Goal: Task Accomplishment & Management: Complete application form

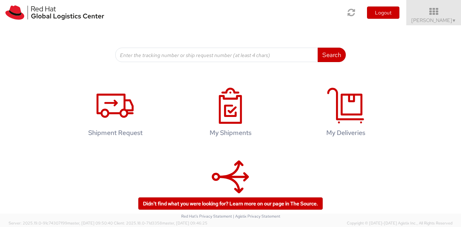
scroll to position [98, 0]
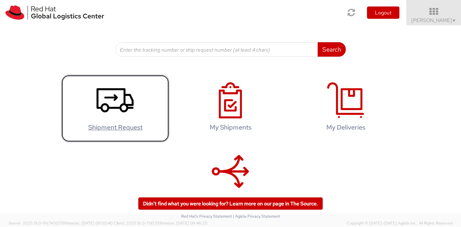
click at [119, 111] on use at bounding box center [115, 100] width 37 height 24
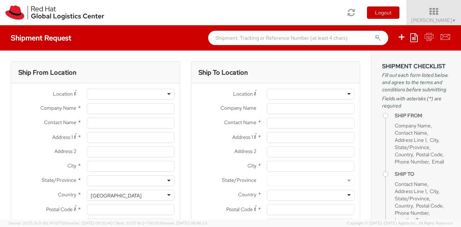
click at [136, 94] on div at bounding box center [131, 94] width 88 height 11
select select
select select "150"
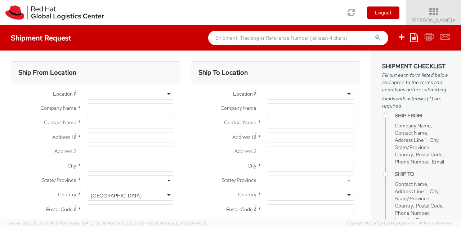
type input "Red Hat India Private Limited"
type input "[PERSON_NAME]"
type input "A-201, Supreme Business Park"
type input "[GEOGRAPHIC_DATA]"
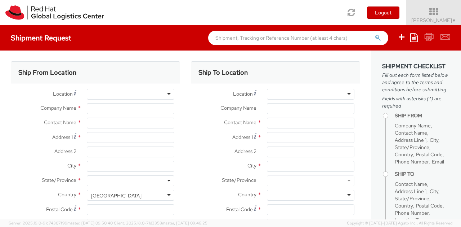
type input "400076"
type input "912261147559"
type input "[EMAIL_ADDRESS][DOMAIN_NAME]"
select select "CM"
select select "KGS"
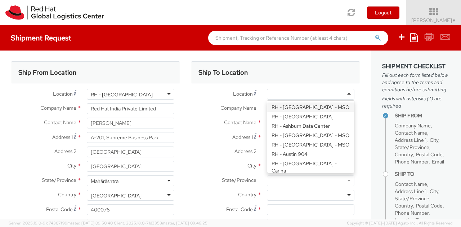
click at [311, 93] on div at bounding box center [311, 94] width 88 height 11
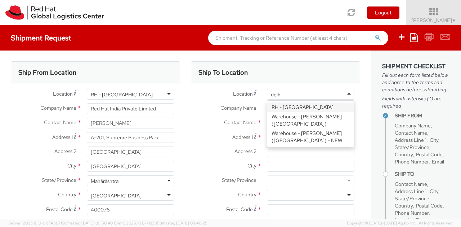
type input "[GEOGRAPHIC_DATA]"
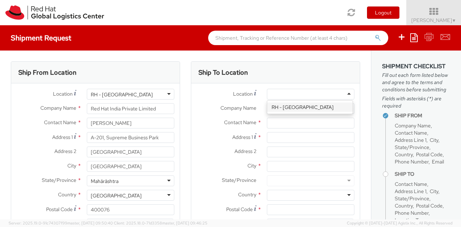
type input "Red Hat India Private Limited"
type input "[GEOGRAPHIC_DATA]"
type input "World Mark 1, Aerocity"
type input "[GEOGRAPHIC_DATA]"
type input "110037"
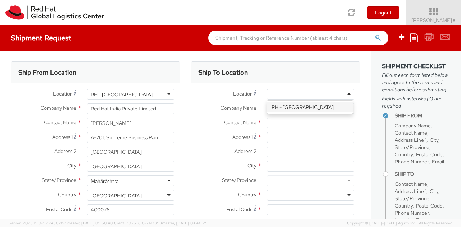
type input "1166442029"
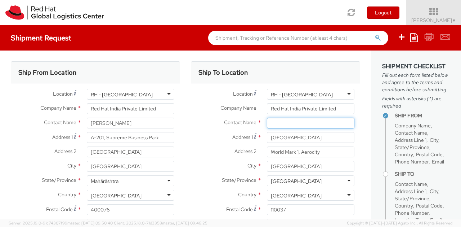
click at [289, 120] on input "text" at bounding box center [311, 122] width 88 height 11
type input "[PERSON_NAME]"
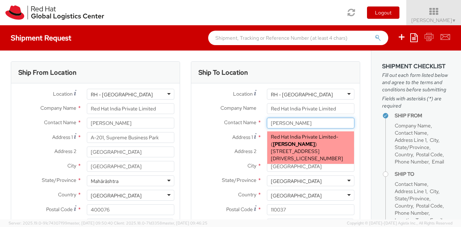
click at [295, 149] on span "[STREET_ADDRESS][DRIVERS_LICENSE_NUMBER]" at bounding box center [307, 155] width 72 height 14
type input "[EMAIL_ADDRESS][DOMAIN_NAME]"
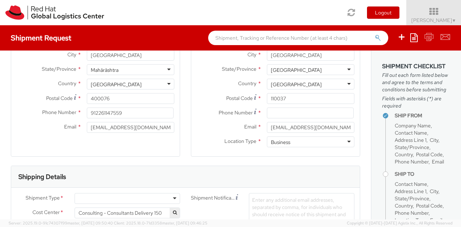
scroll to position [123, 0]
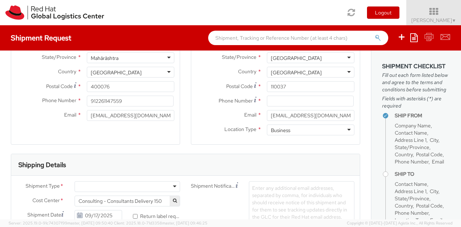
type input "[PERSON_NAME]"
click at [285, 99] on input at bounding box center [310, 100] width 87 height 11
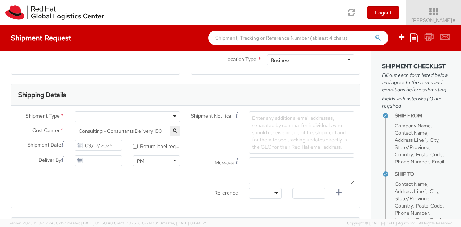
scroll to position [217, 0]
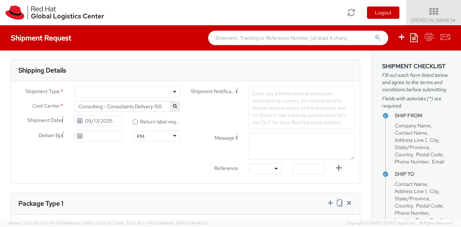
type input "8860537777"
click at [148, 91] on div at bounding box center [128, 91] width 106 height 11
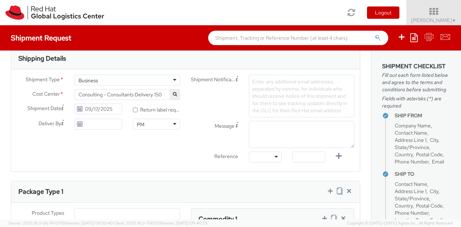
scroll to position [227, 0]
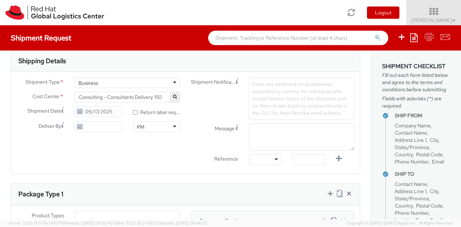
click at [280, 106] on span "Enter any additional email addresses, separated by comma, for individuals who s…" at bounding box center [299, 98] width 95 height 35
click at [269, 112] on div "Shipment Notification Enter any additional email addresses, separated by comma,…" at bounding box center [273, 122] width 174 height 91
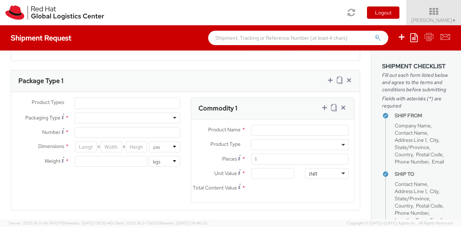
scroll to position [357, 0]
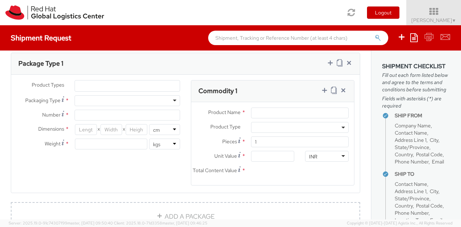
type textarea "Customer laptop no charger."
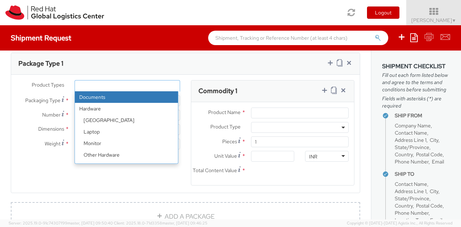
click at [105, 81] on ul at bounding box center [127, 85] width 105 height 11
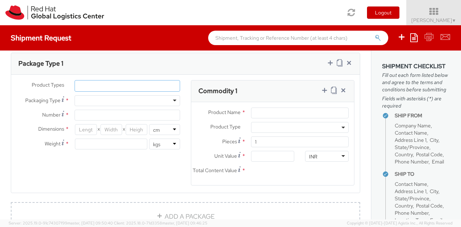
click at [105, 81] on ul at bounding box center [127, 85] width 105 height 11
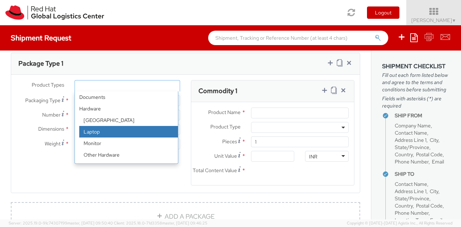
select select "LAPTOP"
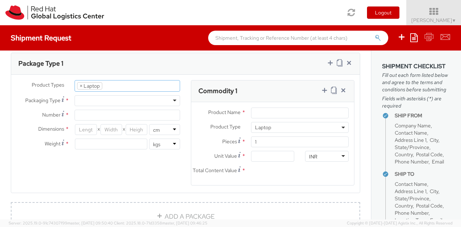
scroll to position [22, 0]
click at [111, 99] on div at bounding box center [128, 100] width 106 height 11
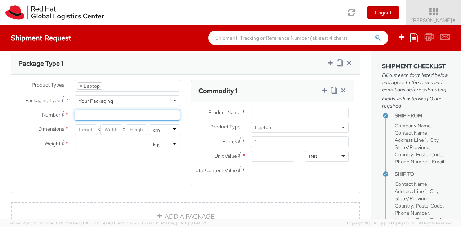
click at [101, 113] on input "Number *" at bounding box center [128, 115] width 106 height 11
type input "1"
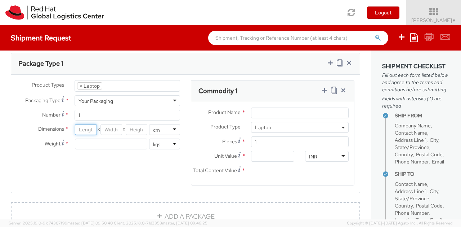
click at [84, 129] on input "number" at bounding box center [86, 129] width 22 height 11
click at [290, 109] on input "Product Name *" at bounding box center [300, 112] width 98 height 11
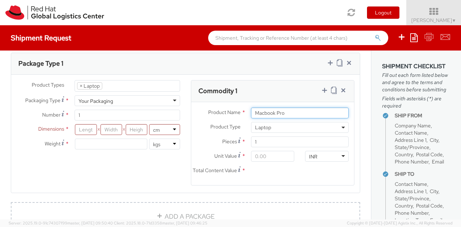
type input "Macbook Pro"
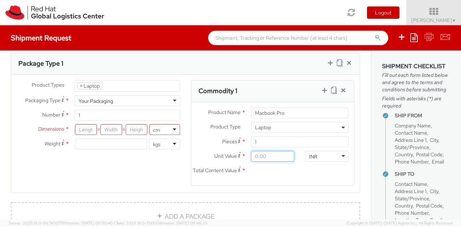
click at [273, 155] on input "Unit Value *" at bounding box center [273, 156] width 44 height 11
type input "4.00"
type input "49.00"
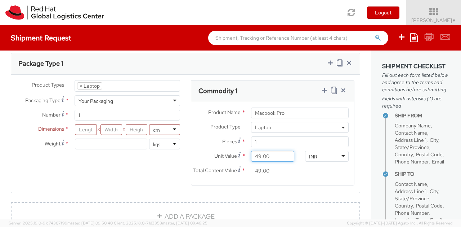
type input "490.00"
type input "4,900.00"
type input "49,000.00"
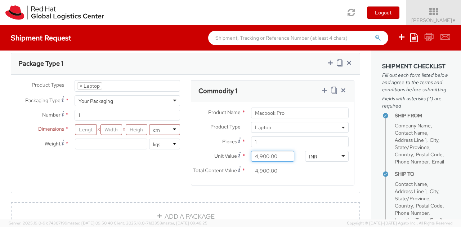
type input "49,000.00"
click at [289, 176] on div "Total Content Value * 49,000.00" at bounding box center [245, 170] width 108 height 11
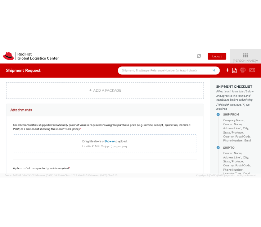
scroll to position [502, 0]
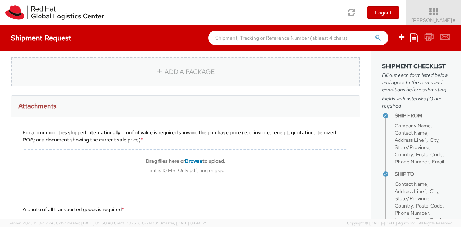
click at [193, 81] on link "ADD A PACKAGE" at bounding box center [185, 71] width 349 height 29
select select
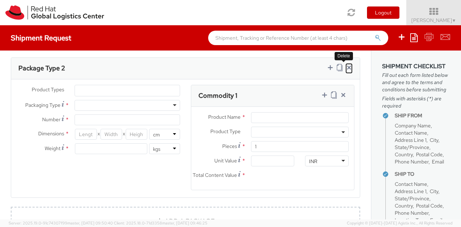
click at [346, 71] on icon at bounding box center [349, 67] width 7 height 7
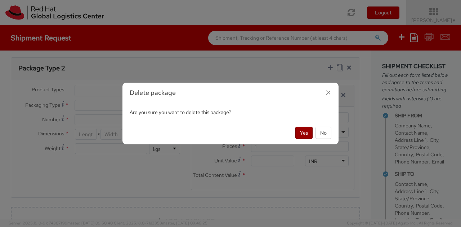
click at [302, 132] on button "Yes" at bounding box center [303, 132] width 17 height 12
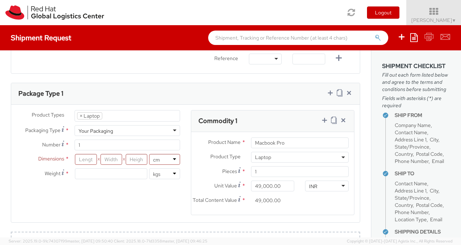
scroll to position [339, 0]
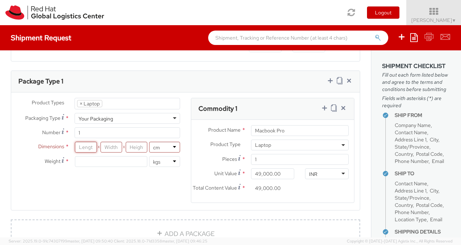
click at [84, 146] on input "number" at bounding box center [86, 147] width 22 height 11
click at [139, 149] on input "number" at bounding box center [137, 147] width 22 height 11
type input "30"
click at [83, 142] on input "number" at bounding box center [86, 147] width 22 height 11
type input "45"
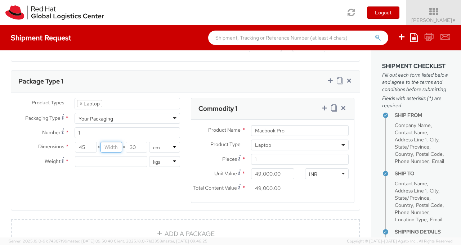
click at [114, 150] on input "number" at bounding box center [112, 147] width 22 height 11
type input "8"
click at [121, 159] on input "number" at bounding box center [111, 161] width 72 height 11
click at [112, 163] on div "2600 lbs kgs" at bounding box center [128, 161] width 106 height 11
click at [112, 163] on input "2600" at bounding box center [111, 161] width 72 height 11
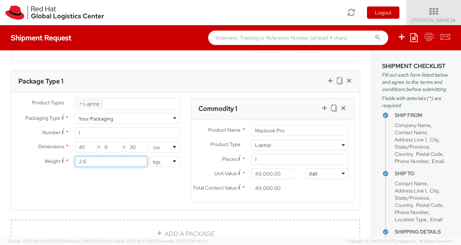
type input "2.6"
click at [121, 202] on div "Product Types * Documents Docking Station Laptop Monitor Other Hardware Server …" at bounding box center [185, 155] width 349 height 114
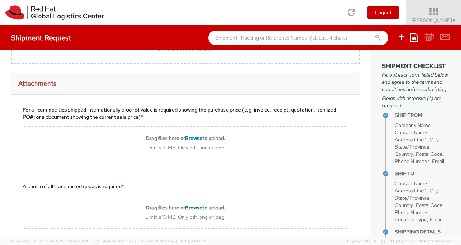
scroll to position [540, 0]
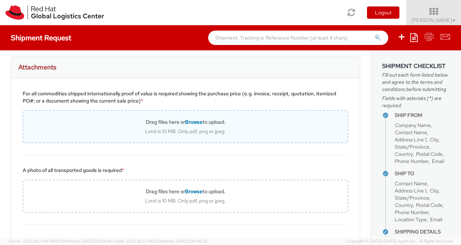
click at [185, 125] on span "Browse" at bounding box center [193, 122] width 17 height 6
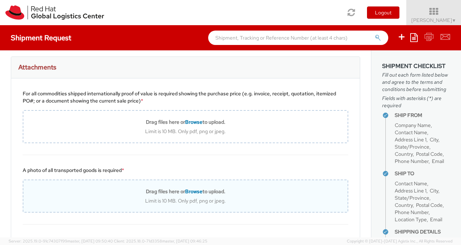
click at [189, 195] on span "Browse" at bounding box center [193, 191] width 17 height 6
type input "C:\fakepath\WhatsApp Image [DATE] 10.13.09.jpeg"
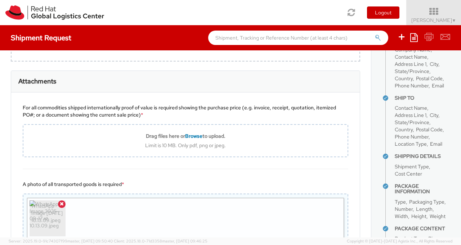
scroll to position [514, 0]
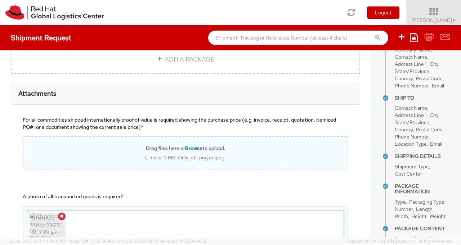
click at [187, 152] on span "Browse" at bounding box center [193, 148] width 17 height 6
type input "C:\fakepath\Screenshot From [DATE] 10-59-21.png"
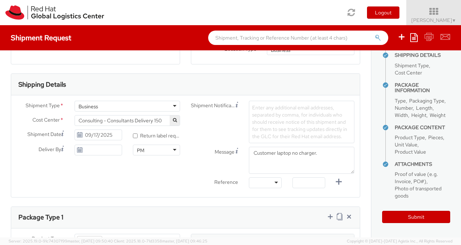
scroll to position [202, 0]
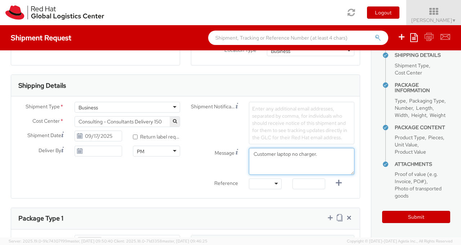
click at [252, 156] on textarea "Customer laptop no charger." at bounding box center [302, 161] width 106 height 27
click at [273, 156] on textarea "Customer laptop no charger." at bounding box center [302, 161] width 106 height 27
click at [302, 154] on textarea "Customer used laptop no charger." at bounding box center [302, 161] width 106 height 27
click at [343, 156] on textarea "Customer used laptop with no charger." at bounding box center [302, 161] width 106 height 27
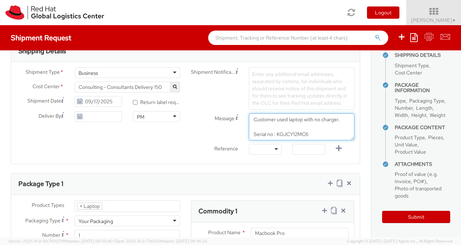
scroll to position [247, 0]
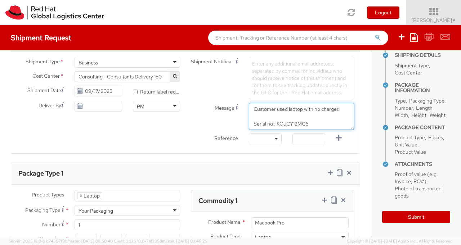
click at [318, 110] on textarea "Customer used laptop with no charger. Serial no : KGJCY12MC6" at bounding box center [302, 116] width 106 height 27
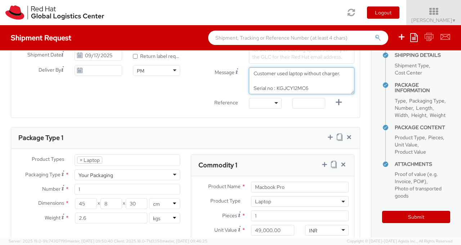
click at [281, 82] on textarea "Customer used laptop without charger. Serial no : KGJCY12MC6" at bounding box center [302, 80] width 106 height 27
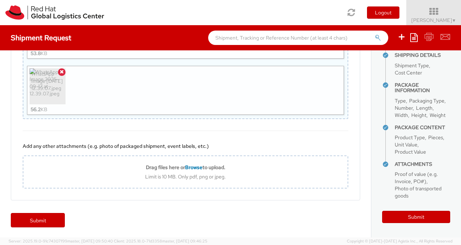
scroll to position [746, 0]
type textarea "Customer used laptop without charger. Serial no : KGJCY12MC6"
click at [48, 220] on link "Submit" at bounding box center [38, 220] width 54 height 14
